Goal: Register for event/course: Sign up to attend an event or enroll in a course

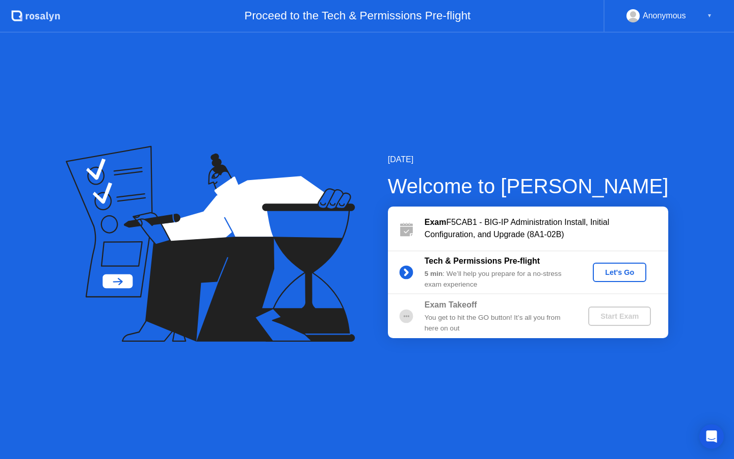
click at [620, 270] on div "Let's Go" at bounding box center [619, 272] width 45 height 8
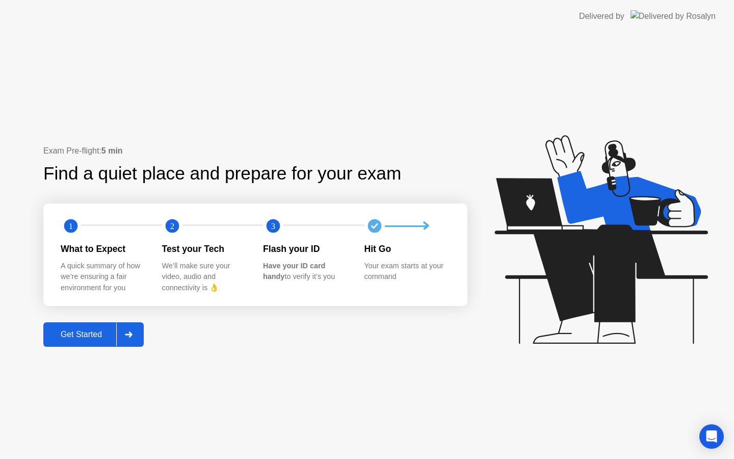
click at [69, 334] on div "Get Started" at bounding box center [81, 334] width 70 height 9
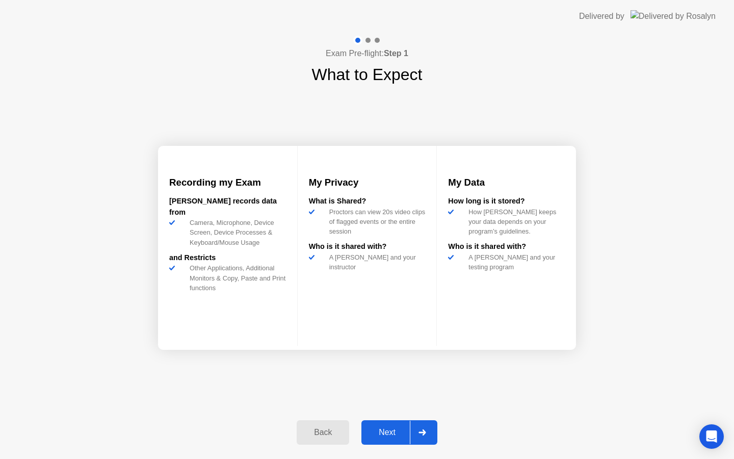
click at [400, 437] on div "Next" at bounding box center [386, 432] width 45 height 9
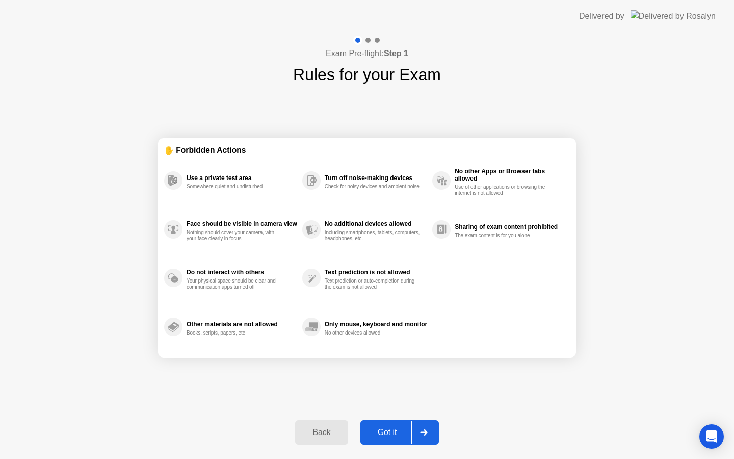
click at [400, 437] on div "Got it" at bounding box center [387, 432] width 48 height 9
select select "**********"
select select "*******"
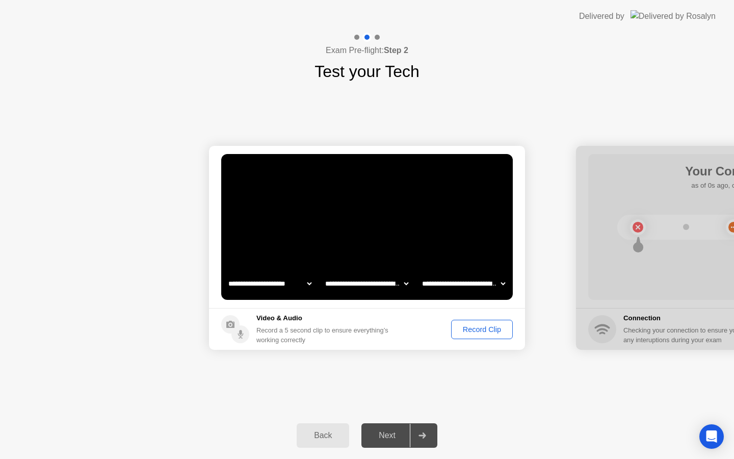
click at [365, 286] on select "**********" at bounding box center [366, 283] width 87 height 20
click at [290, 285] on select "**********" at bounding box center [269, 283] width 87 height 20
select select "**********"
click at [468, 283] on select "**********" at bounding box center [463, 283] width 87 height 20
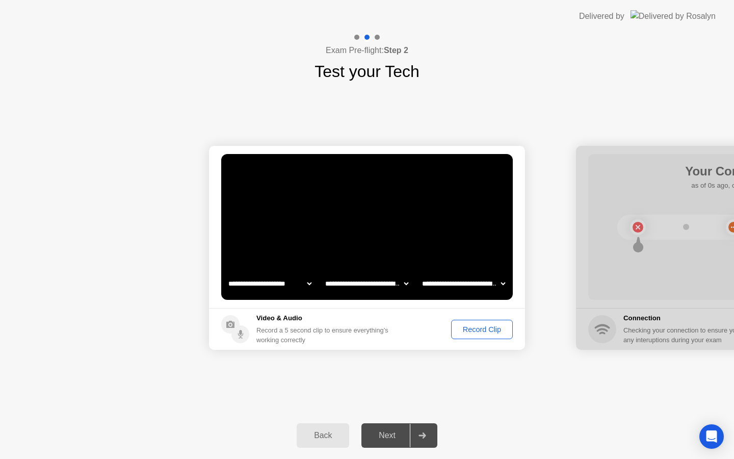
click at [471, 327] on div "Record Clip" at bounding box center [482, 329] width 55 height 8
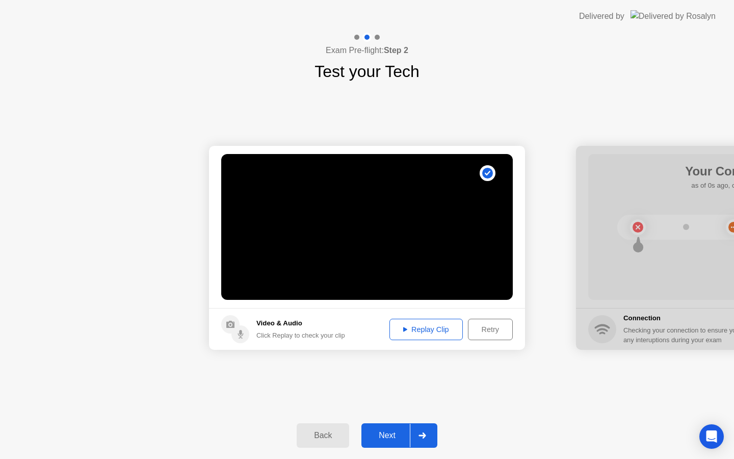
click at [381, 433] on div "Next" at bounding box center [386, 435] width 45 height 9
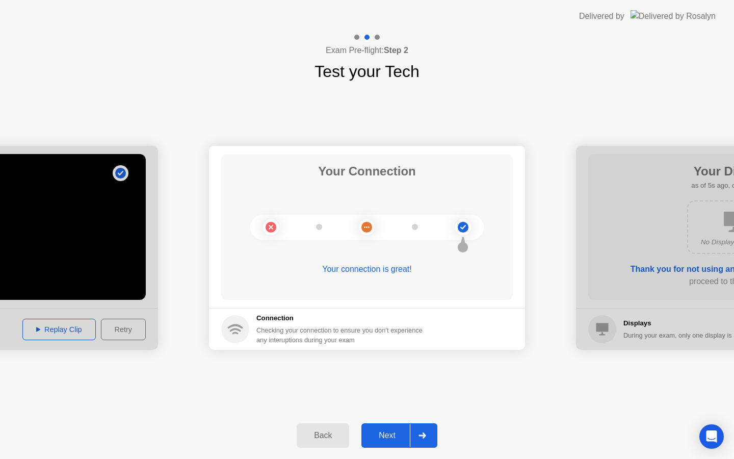
click at [396, 436] on div "Next" at bounding box center [386, 435] width 45 height 9
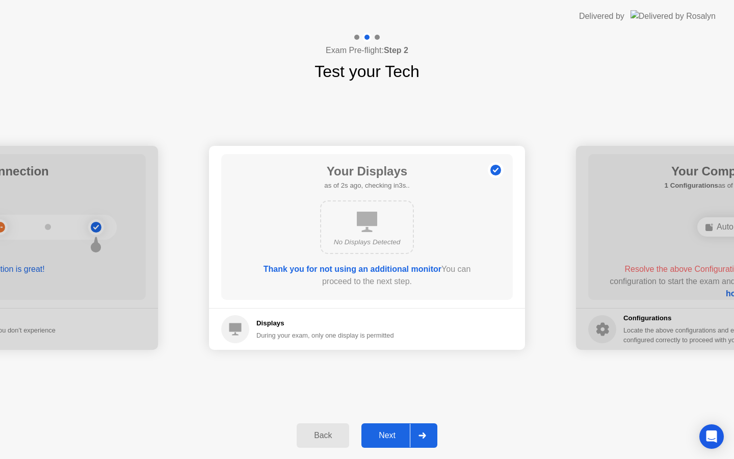
click at [396, 436] on div "Next" at bounding box center [386, 435] width 45 height 9
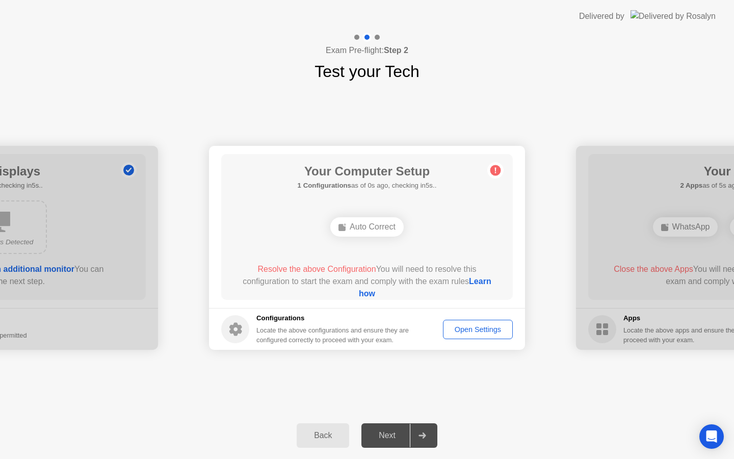
click at [365, 296] on link "Learn how" at bounding box center [425, 287] width 133 height 21
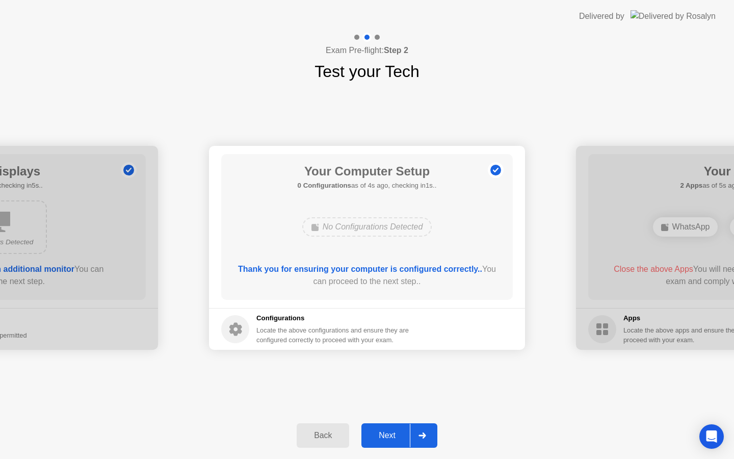
click at [392, 438] on div "Next" at bounding box center [386, 435] width 45 height 9
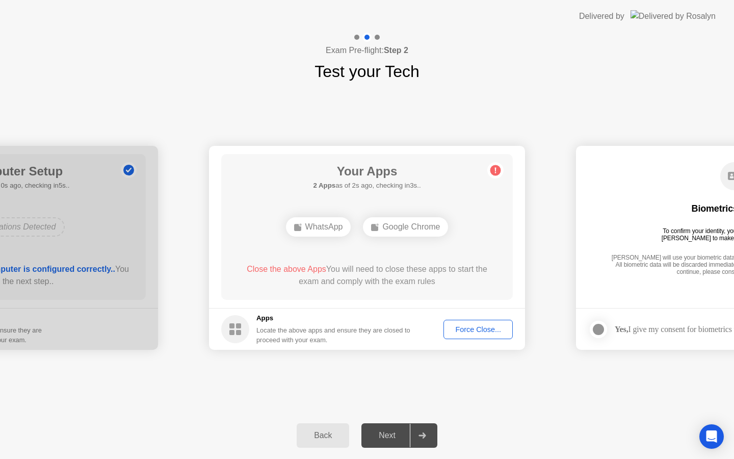
click at [462, 333] on div "Force Close..." at bounding box center [478, 329] width 62 height 8
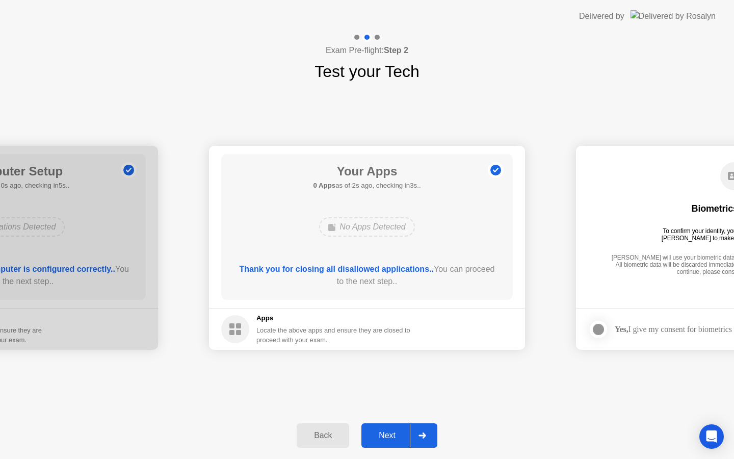
click at [380, 435] on div "Next" at bounding box center [386, 435] width 45 height 9
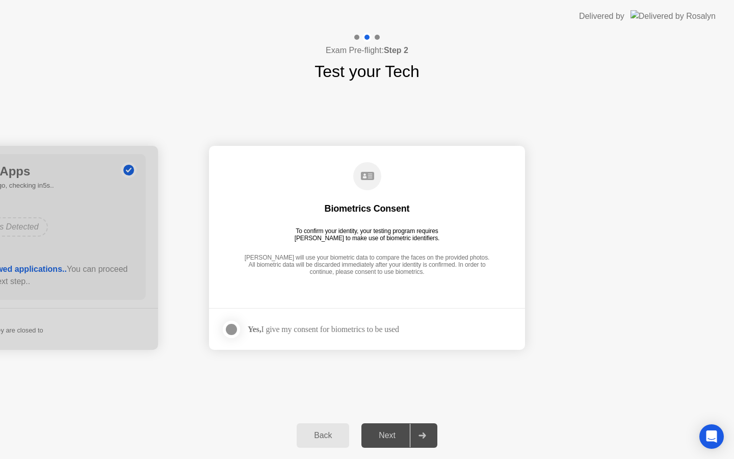
click at [338, 325] on div "Yes, I give my consent for biometrics to be used" at bounding box center [323, 329] width 151 height 10
click at [385, 438] on div "Next" at bounding box center [386, 435] width 45 height 9
click at [228, 337] on label at bounding box center [234, 329] width 27 height 20
click at [392, 431] on div "Next" at bounding box center [386, 435] width 45 height 9
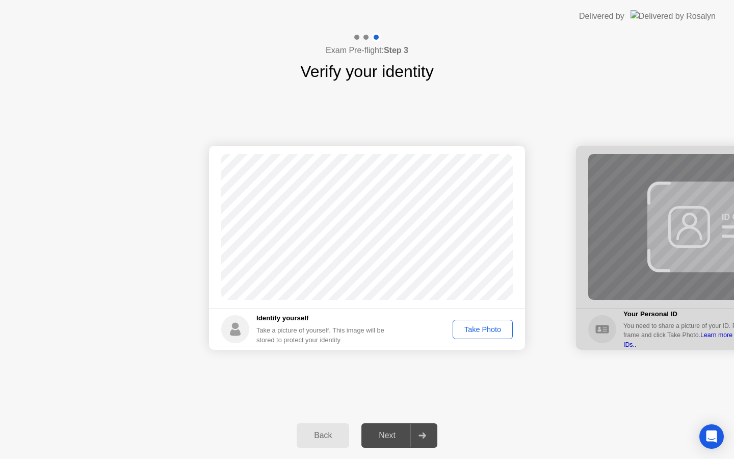
click at [484, 326] on div "Take Photo" at bounding box center [482, 329] width 53 height 8
click at [388, 441] on button "Next" at bounding box center [399, 435] width 76 height 24
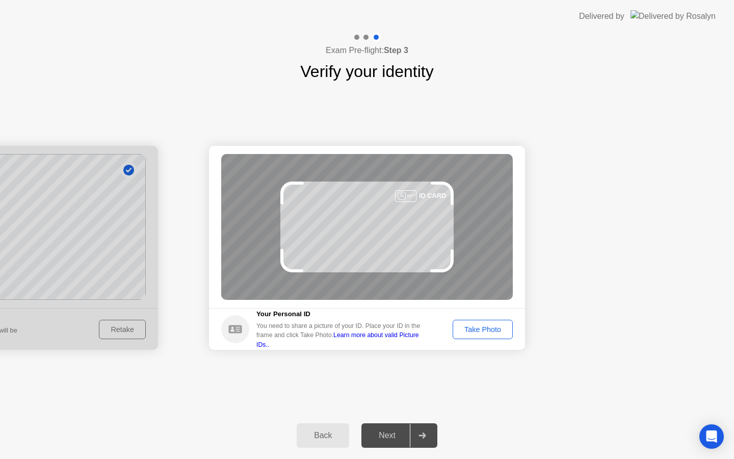
click at [476, 325] on div "Take Photo" at bounding box center [482, 329] width 53 height 8
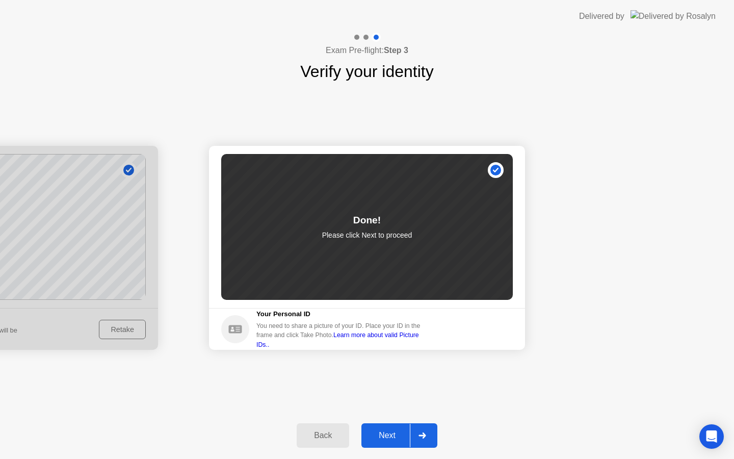
click at [400, 433] on div "Next" at bounding box center [386, 435] width 45 height 9
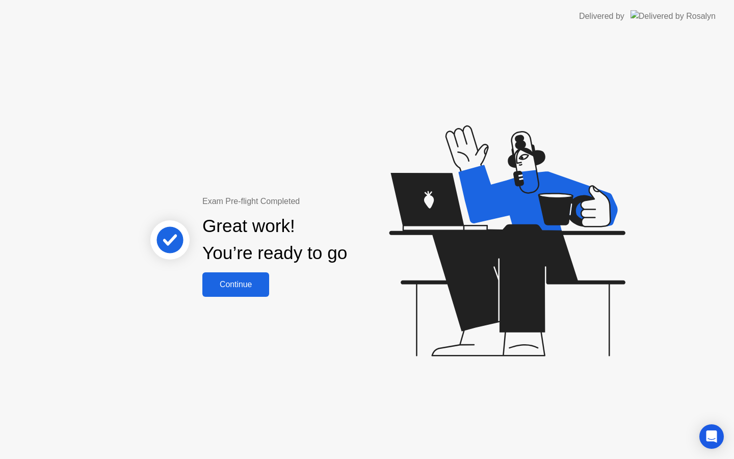
click at [238, 285] on div "Continue" at bounding box center [235, 284] width 61 height 9
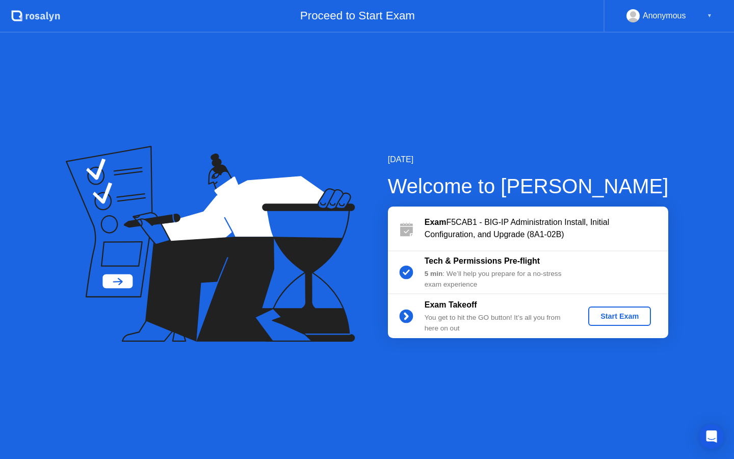
click at [625, 320] on div "Start Exam" at bounding box center [619, 316] width 55 height 8
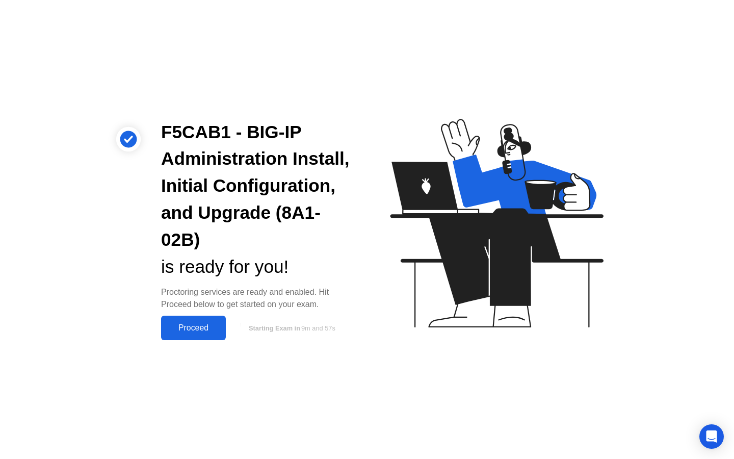
click at [201, 329] on div "Proceed" at bounding box center [193, 327] width 59 height 9
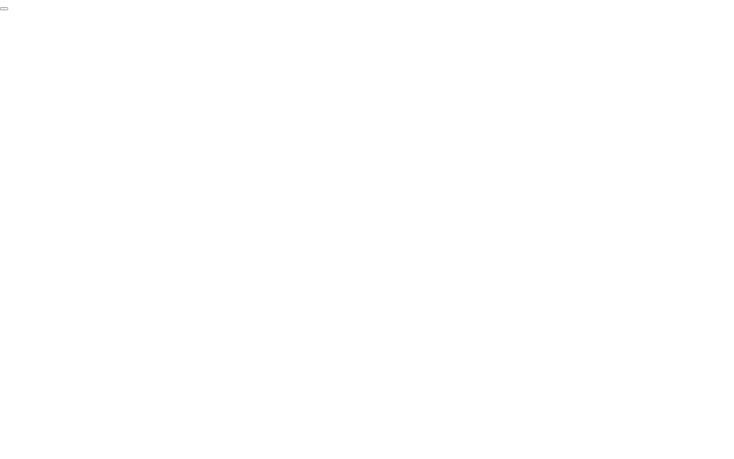
click div "End Proctoring Session"
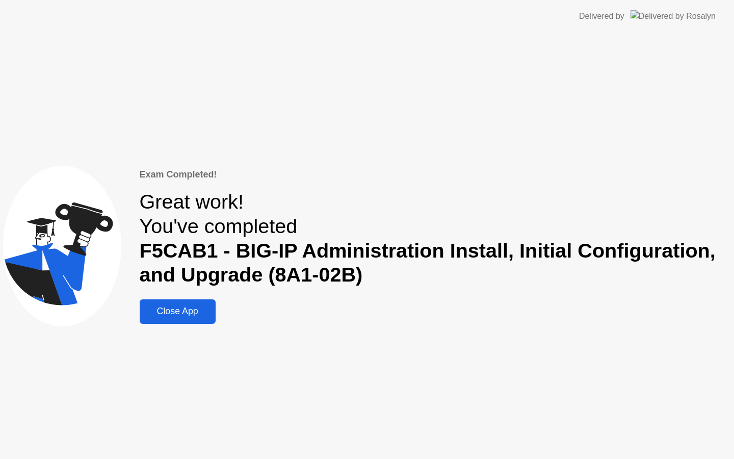
click at [166, 307] on div "Close App" at bounding box center [178, 311] width 70 height 11
